Goal: Transaction & Acquisition: Purchase product/service

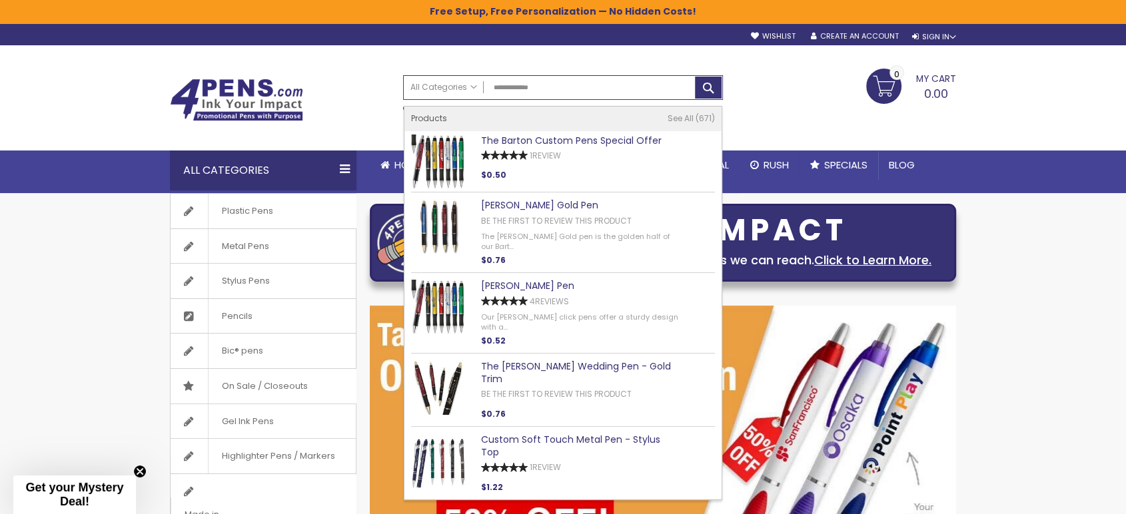
type input "**********"
drag, startPoint x: 617, startPoint y: 143, endPoint x: 656, endPoint y: 314, distance: 175.5
click at [617, 143] on link "The Barton Custom Pens Special Offer" at bounding box center [571, 140] width 181 height 13
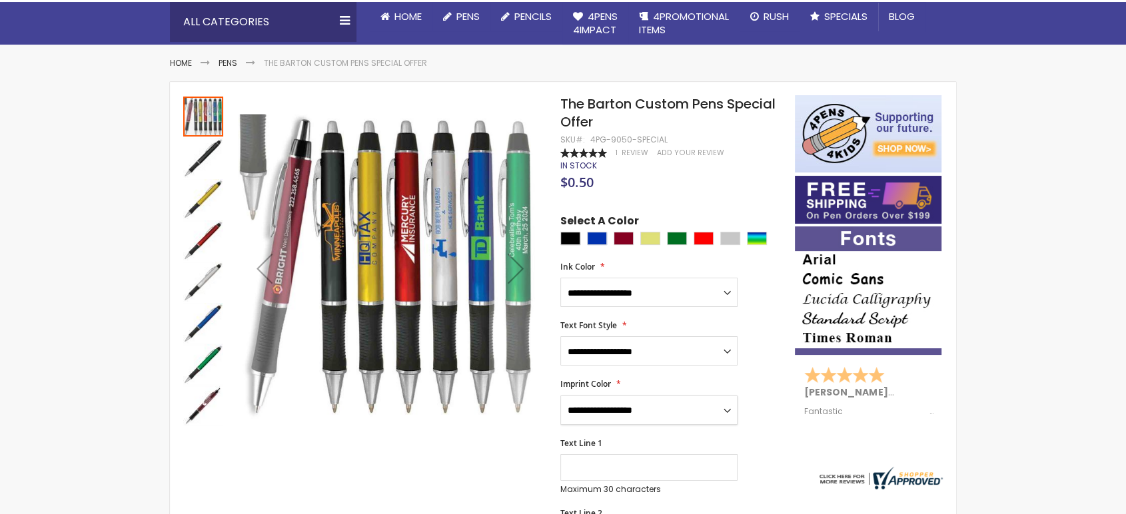
click at [687, 406] on select "**********" at bounding box center [648, 410] width 177 height 29
